Goal: Information Seeking & Learning: Stay updated

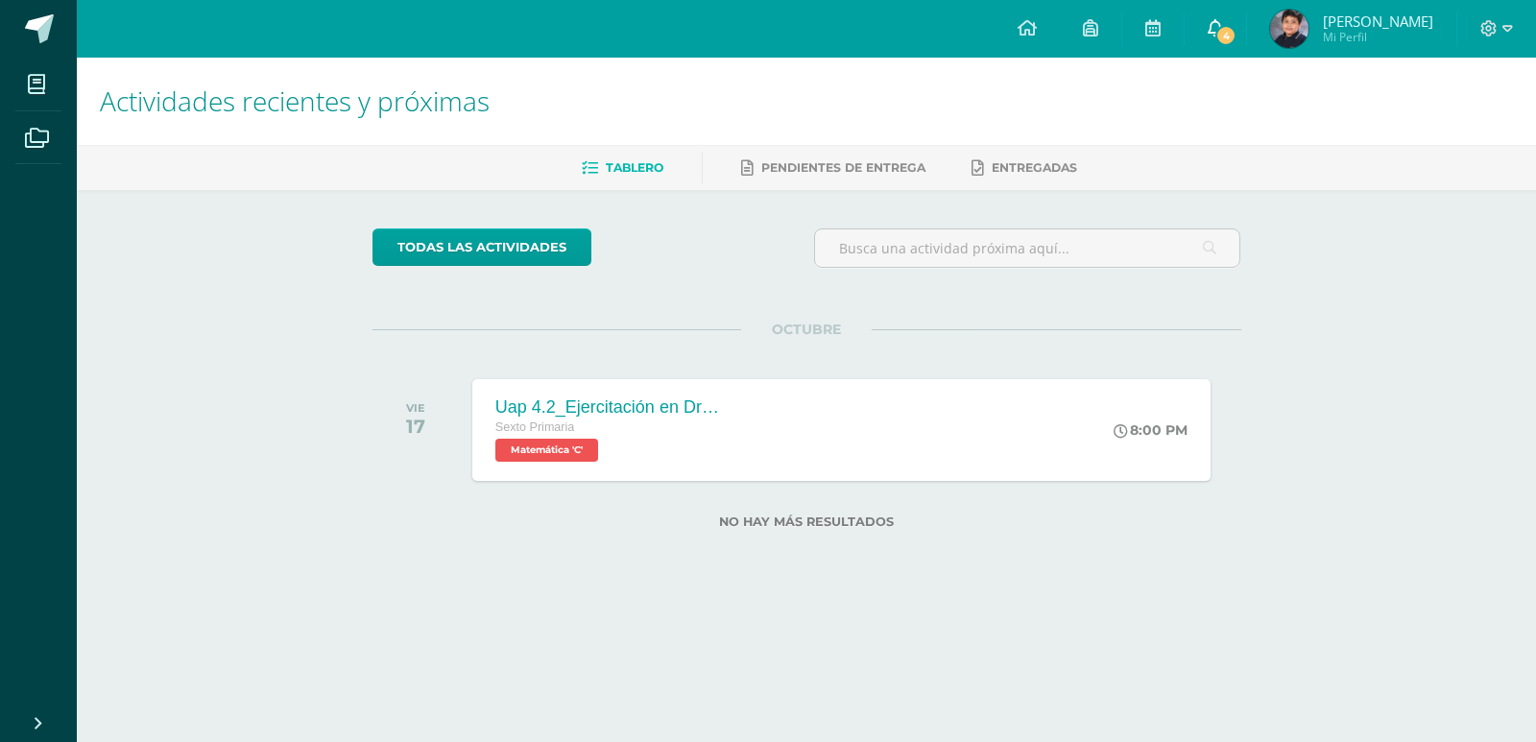
click at [1225, 34] on span "4" at bounding box center [1226, 35] width 21 height 21
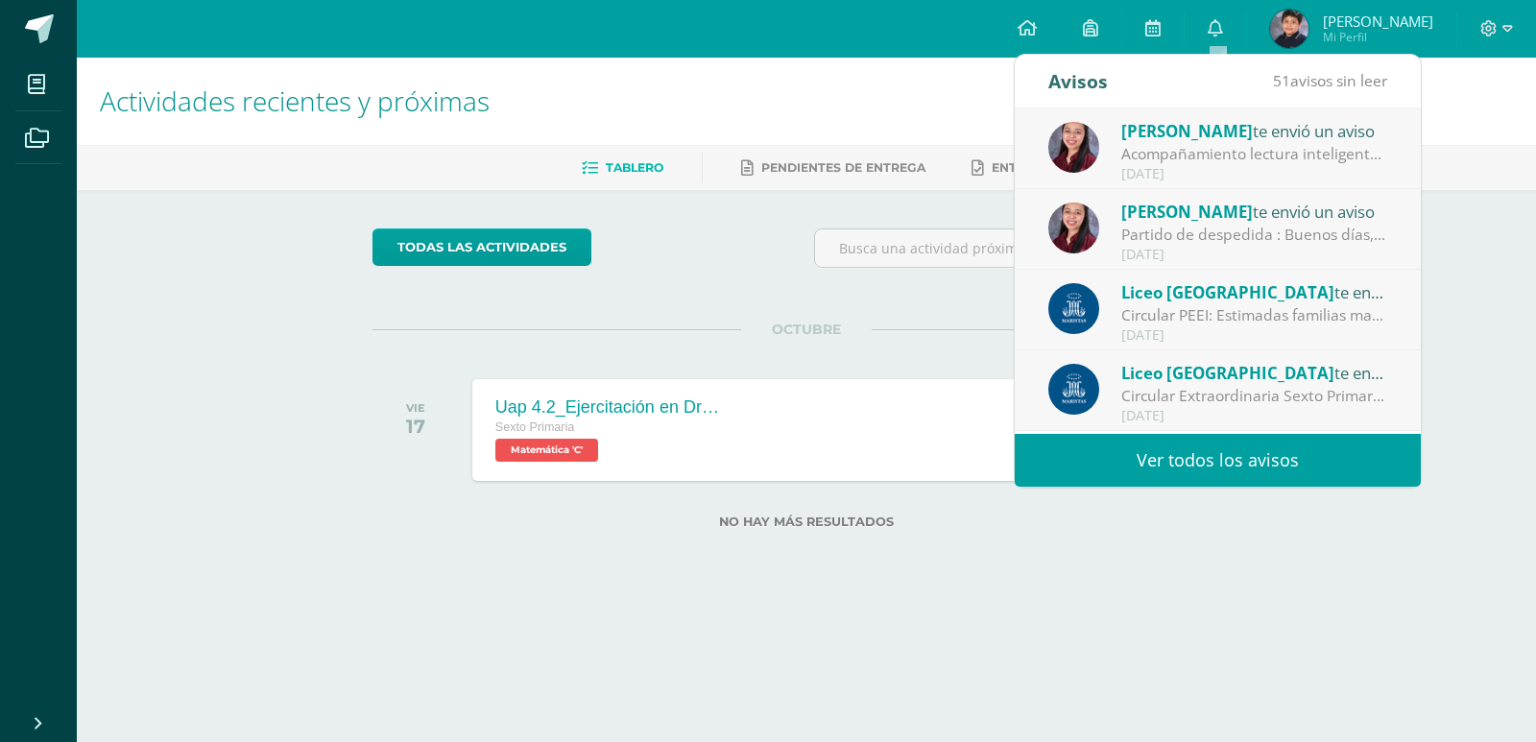
click at [1215, 122] on span "[PERSON_NAME]" at bounding box center [1188, 131] width 132 height 22
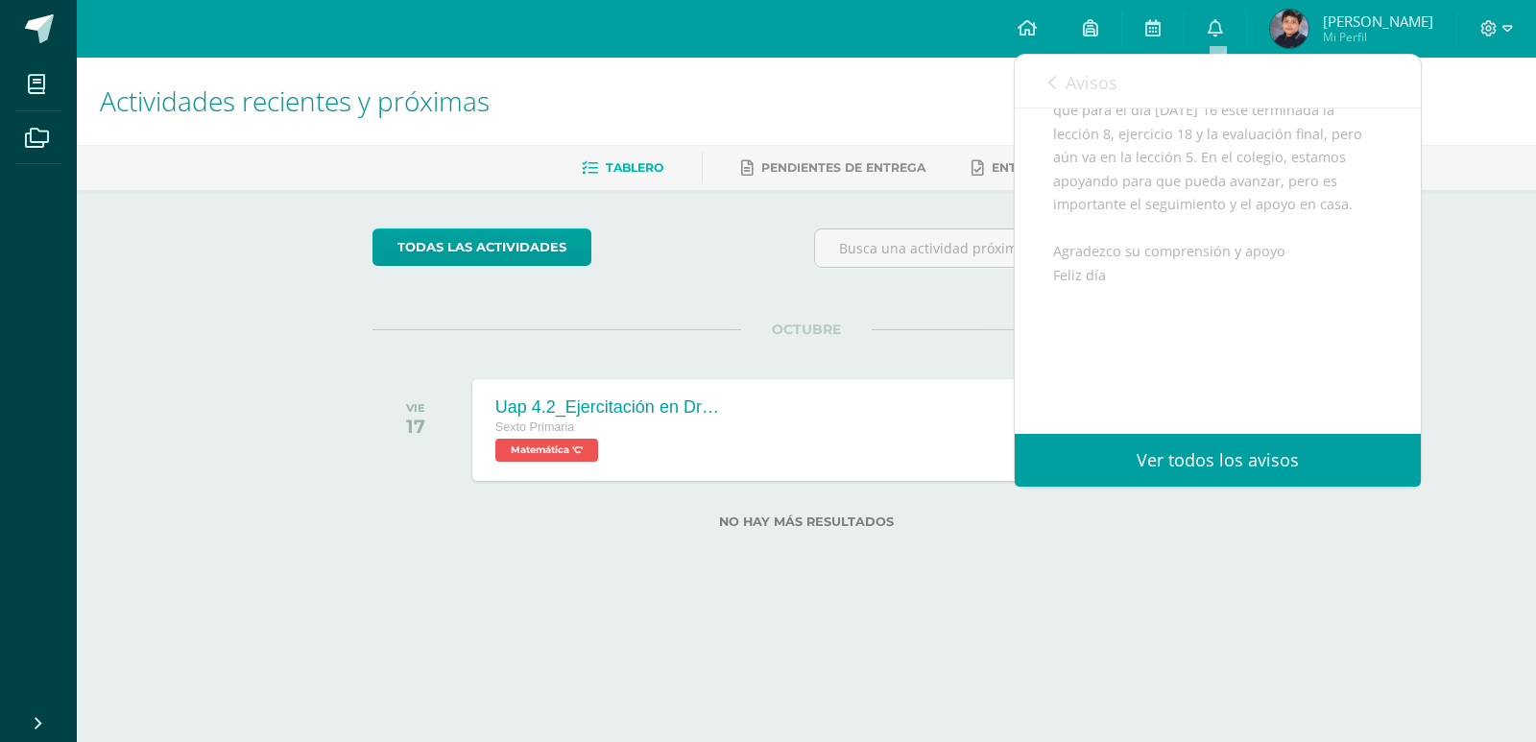
scroll to position [326, 0]
drag, startPoint x: 1073, startPoint y: 72, endPoint x: 1074, endPoint y: 83, distance: 10.6
click at [1074, 83] on span "Avisos" at bounding box center [1092, 82] width 52 height 23
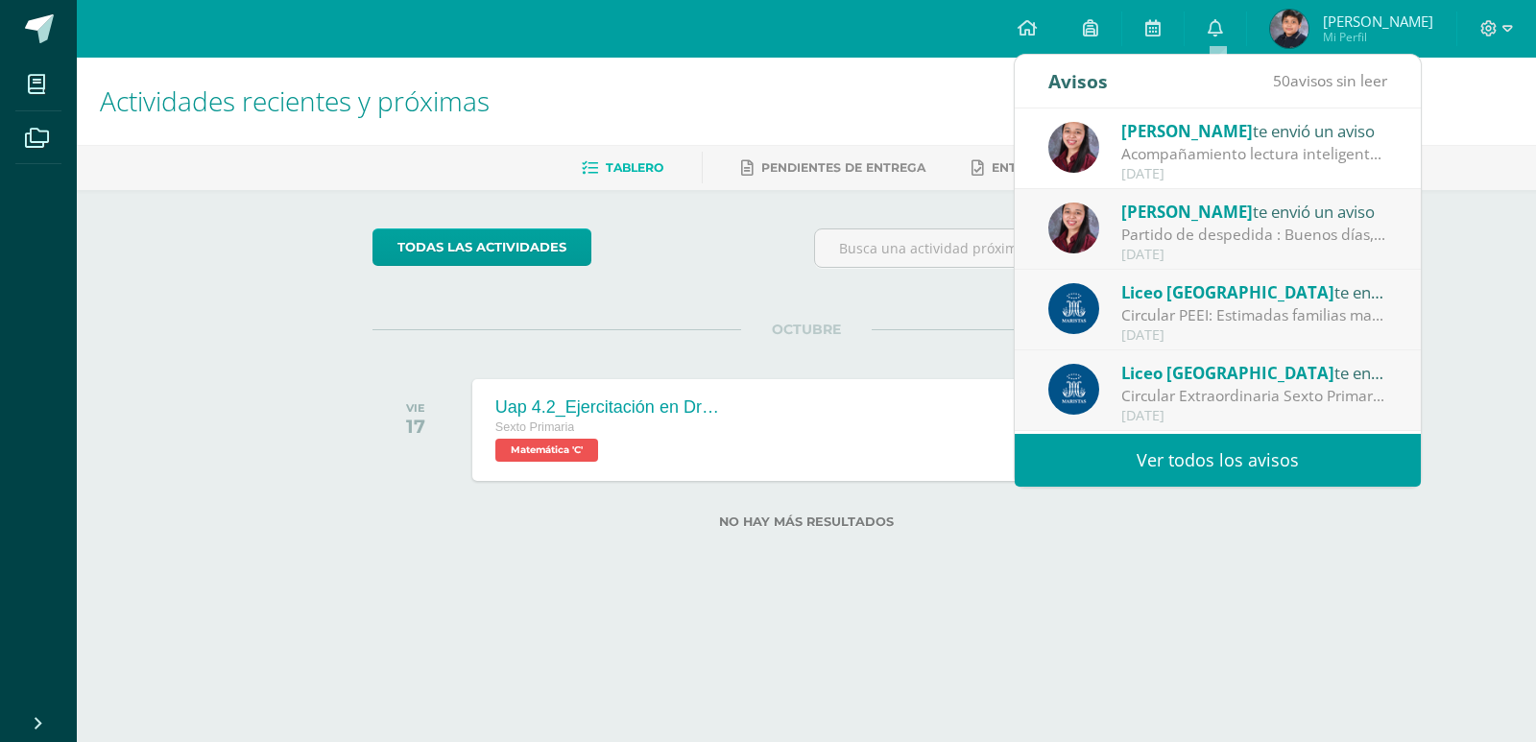
click at [1230, 235] on div "Partido de despedida : Buenos días, comparte con entusiasmo el último partido d…" at bounding box center [1255, 235] width 267 height 22
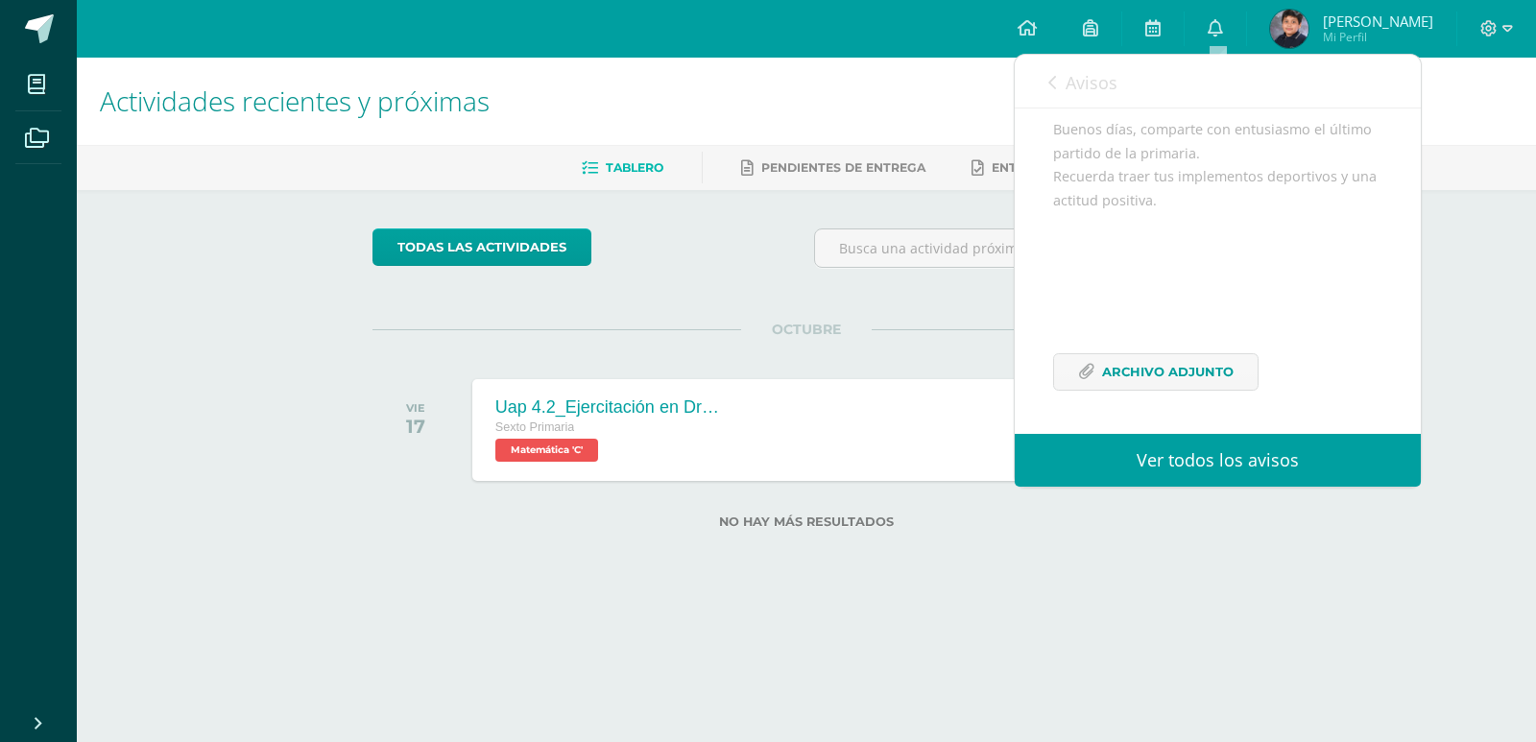
scroll to position [210, 0]
click at [1223, 377] on span "Archivo Adjunto" at bounding box center [1168, 372] width 132 height 36
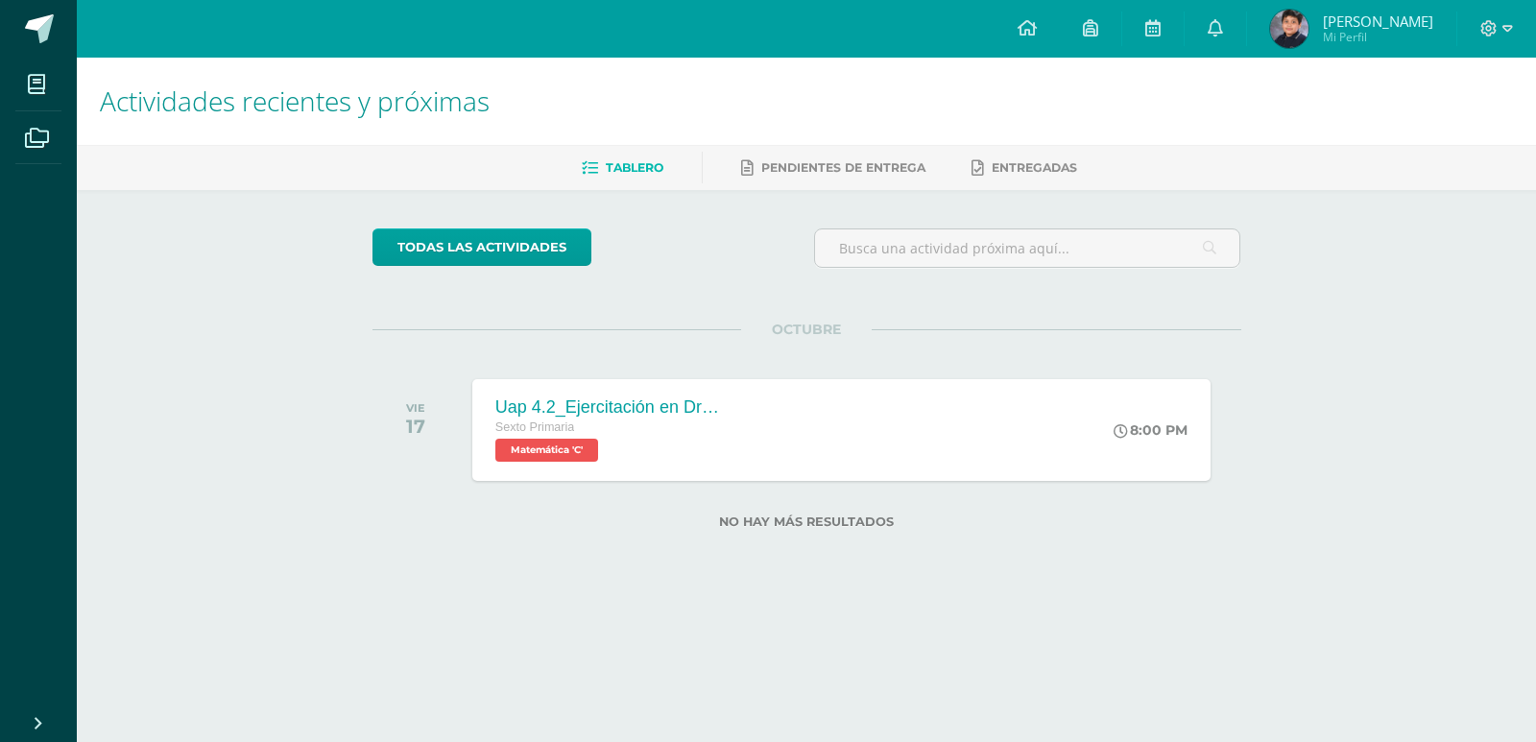
drag, startPoint x: 1089, startPoint y: 52, endPoint x: 1098, endPoint y: 86, distance: 35.6
click at [1089, 57] on link at bounding box center [1090, 29] width 61 height 58
click at [1238, 27] on link "0" at bounding box center [1215, 29] width 61 height 58
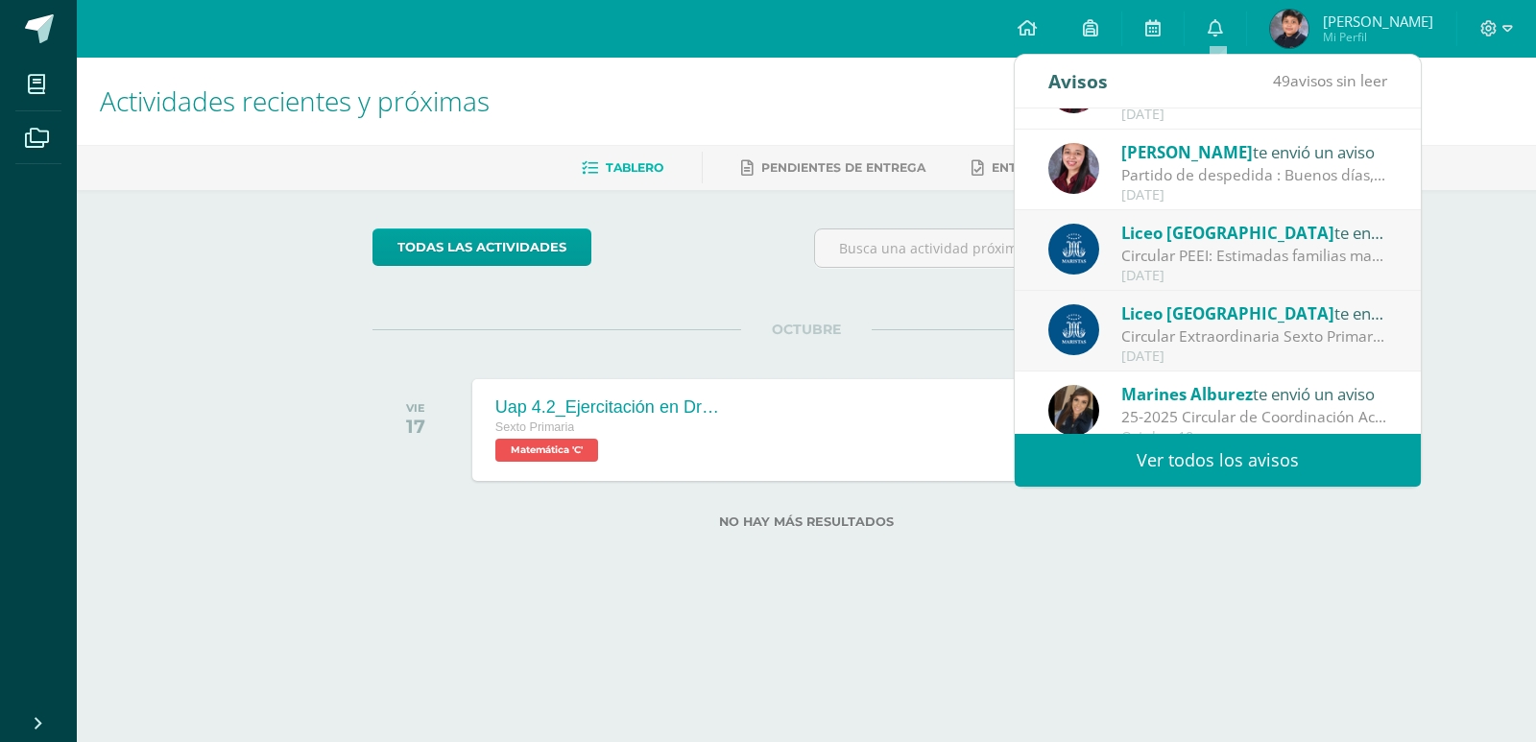
scroll to position [61, 0]
click at [1314, 266] on div "[DATE]" at bounding box center [1255, 274] width 267 height 16
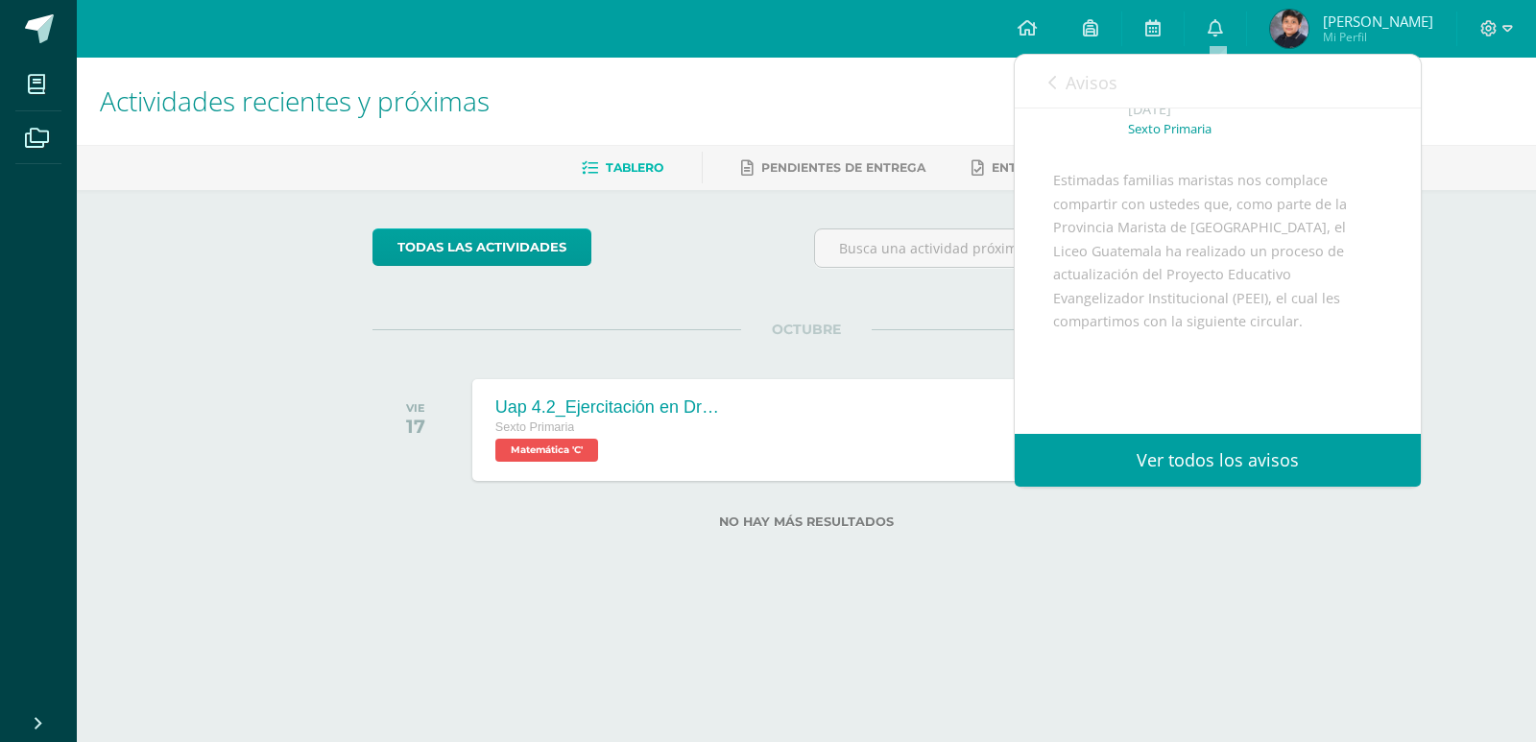
scroll to position [107, 0]
click at [1065, 85] on link "Avisos" at bounding box center [1083, 82] width 69 height 55
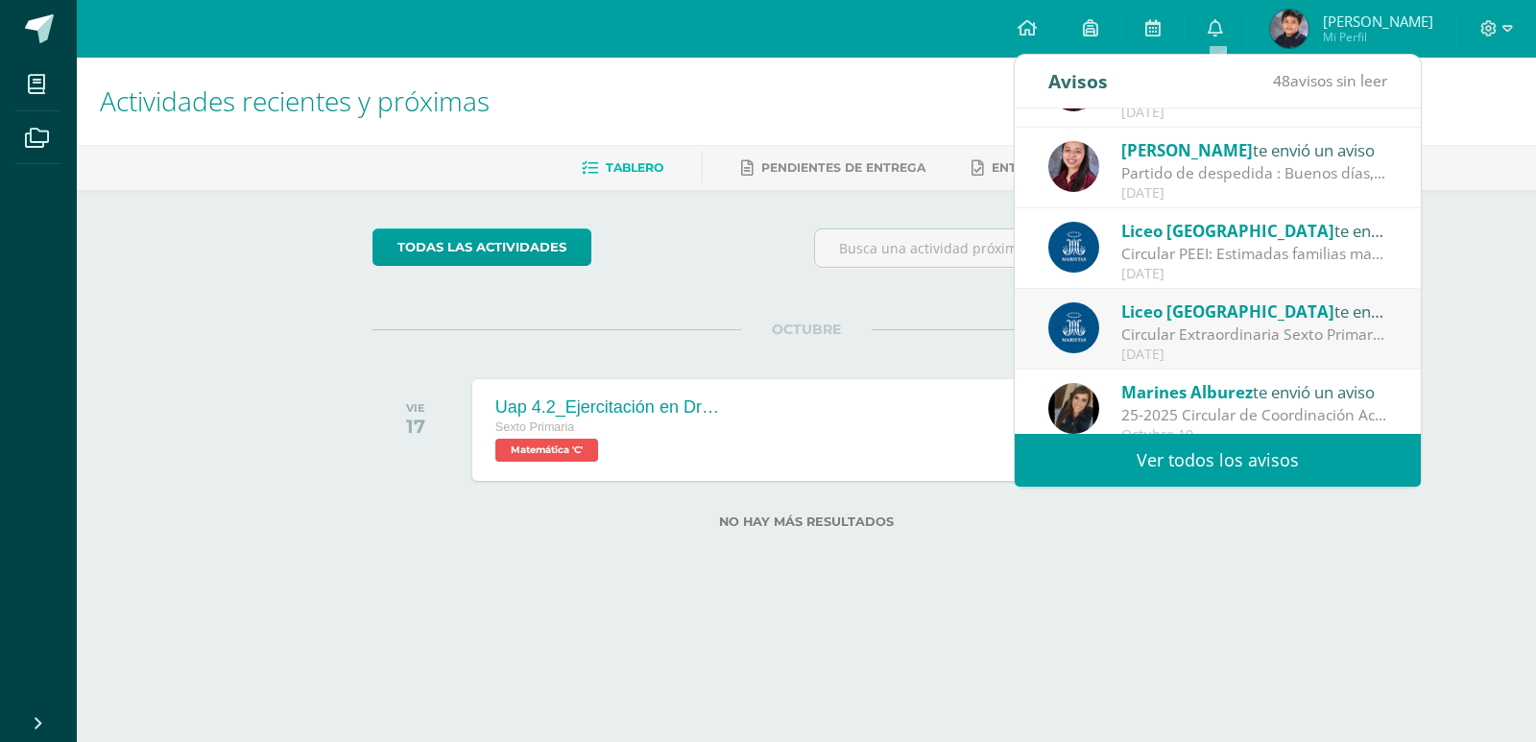
click at [1279, 345] on div "Circular Extraordinaria Sexto Primaria : Estimadas familias maristas les compar…" at bounding box center [1255, 335] width 267 height 22
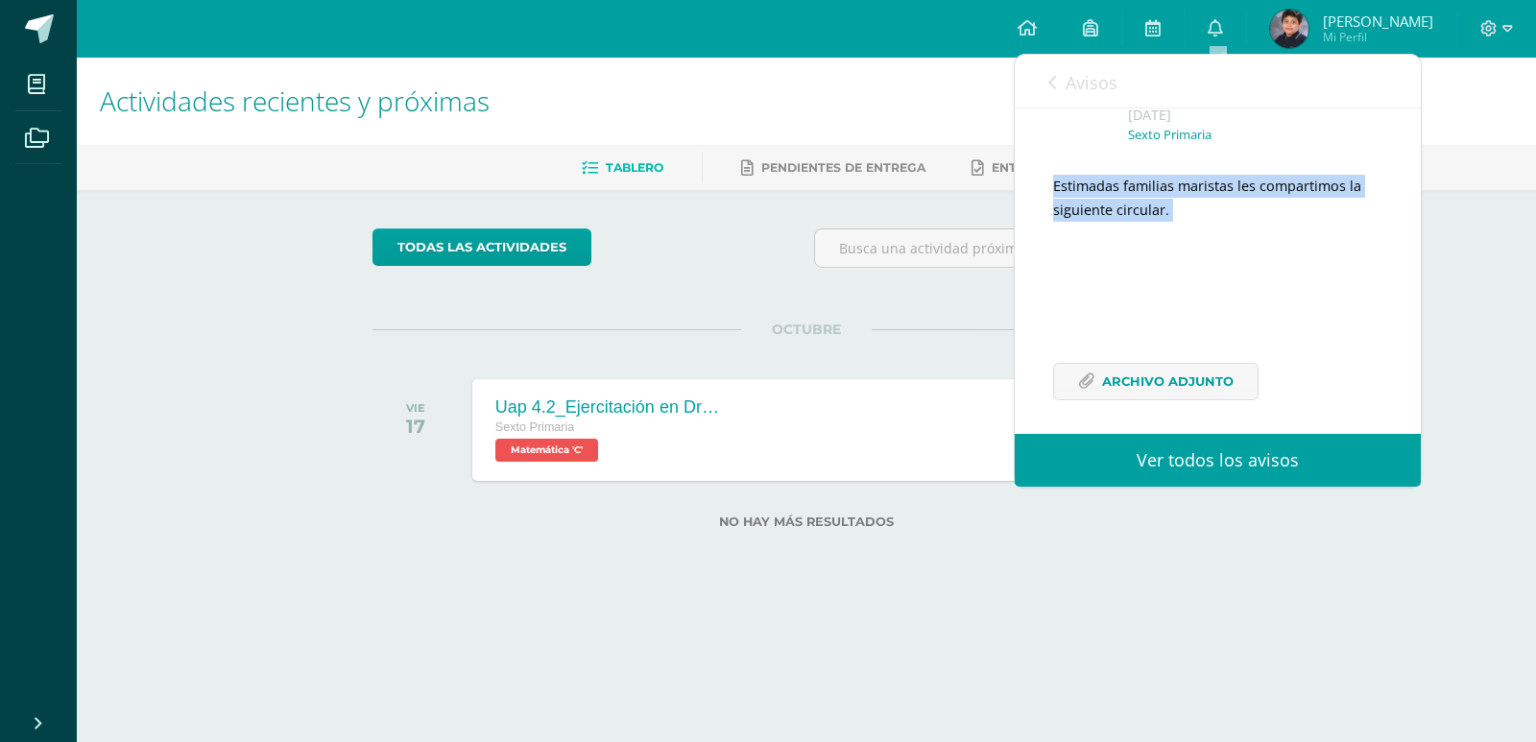
drag, startPoint x: 1406, startPoint y: 249, endPoint x: 1406, endPoint y: 272, distance: 23.0
click at [1406, 271] on div "Liceo [GEOGRAPHIC_DATA] te envió un aviso: Circular Extraordinaria Sexto Primar…" at bounding box center [1218, 223] width 406 height 442
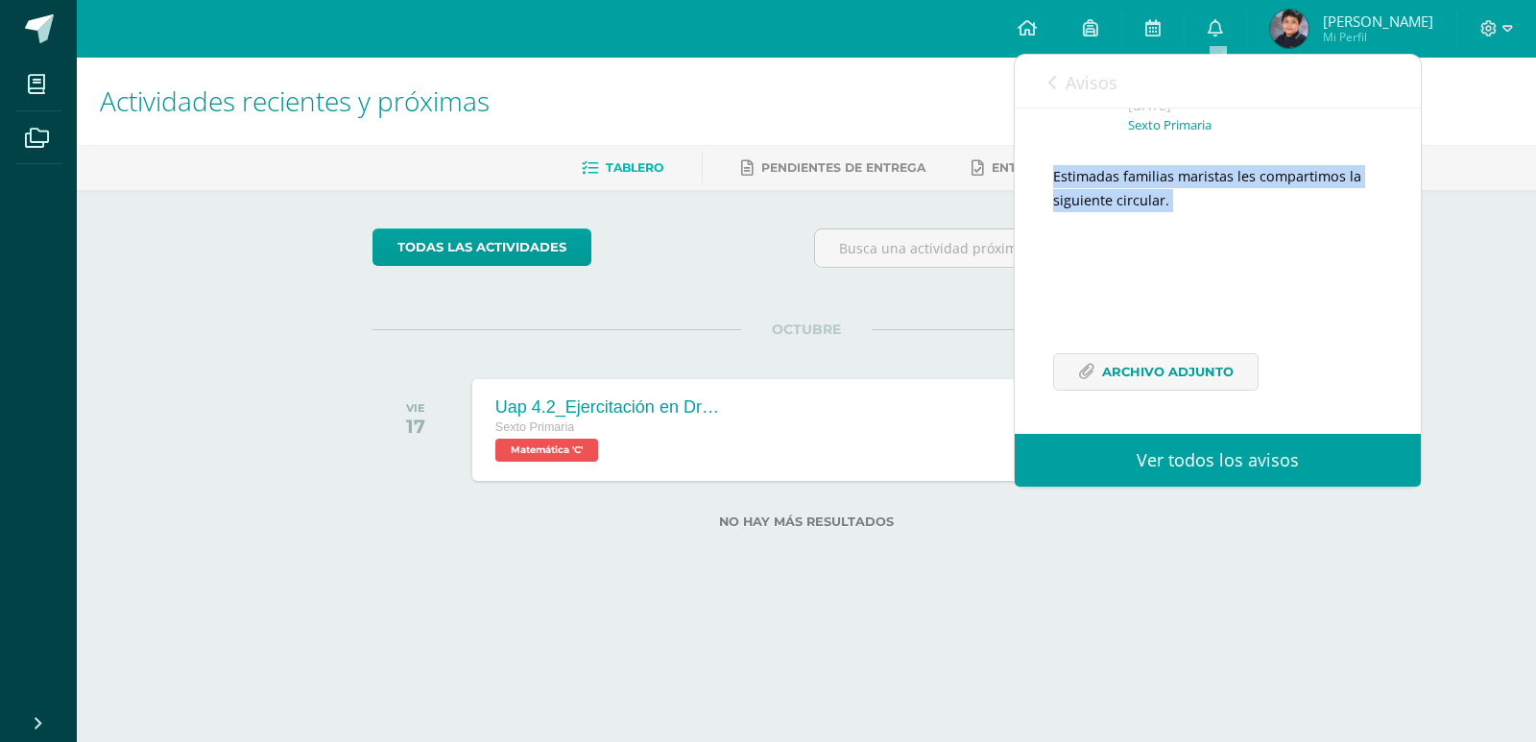
scroll to position [163, 0]
click at [1213, 399] on div "Estimadas familias maristas les compartimos la siguiente circular. Archivo Adju…" at bounding box center [1217, 289] width 329 height 249
click at [1221, 386] on span "Archivo Adjunto" at bounding box center [1168, 372] width 132 height 36
click at [1062, 86] on link "Avisos" at bounding box center [1083, 82] width 69 height 55
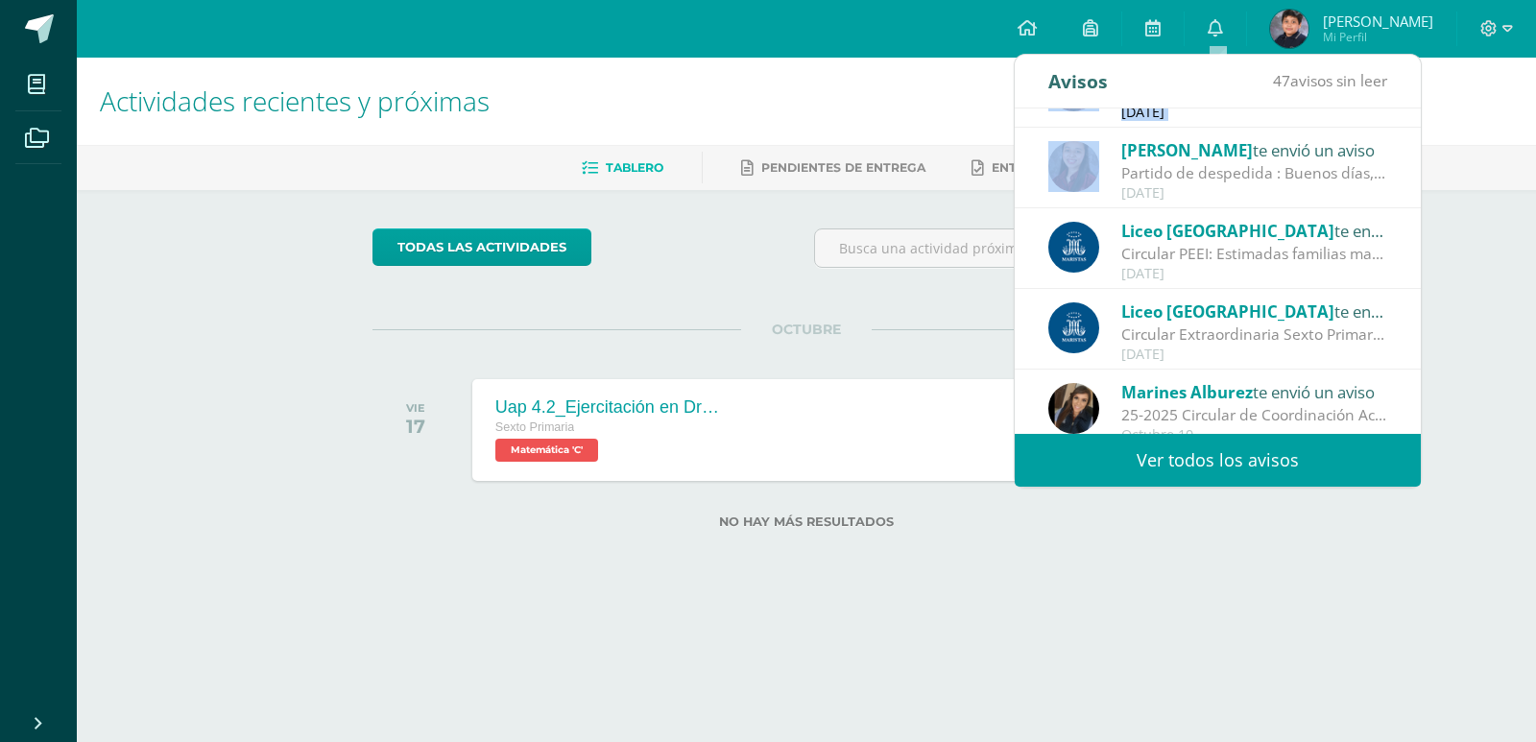
drag, startPoint x: 1406, startPoint y: 196, endPoint x: 1417, endPoint y: 173, distance: 25.8
click at [1418, 172] on div "[PERSON_NAME] te envió un aviso Acompañamiento lectura inteligente : Buenos día…" at bounding box center [1218, 272] width 406 height 326
